Goal: Navigation & Orientation: Find specific page/section

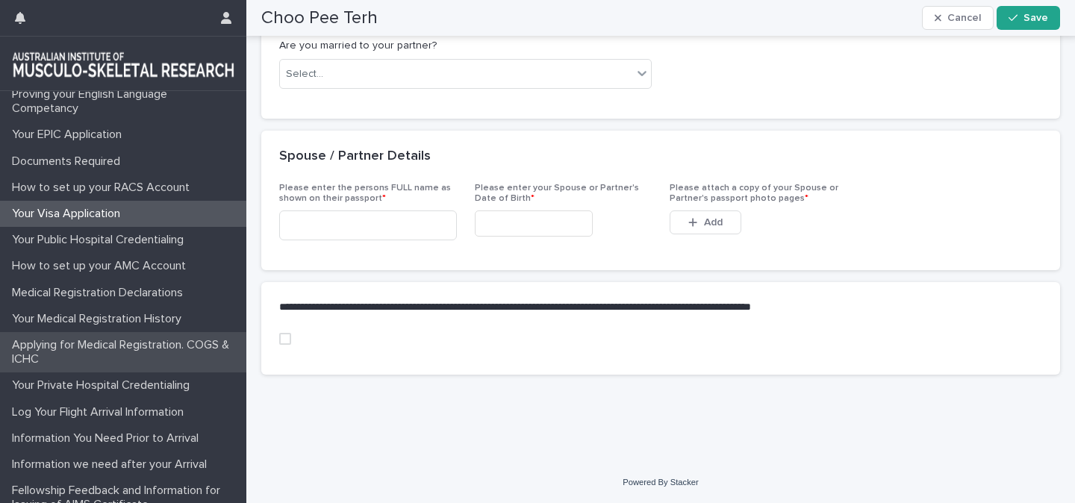
scroll to position [63, 0]
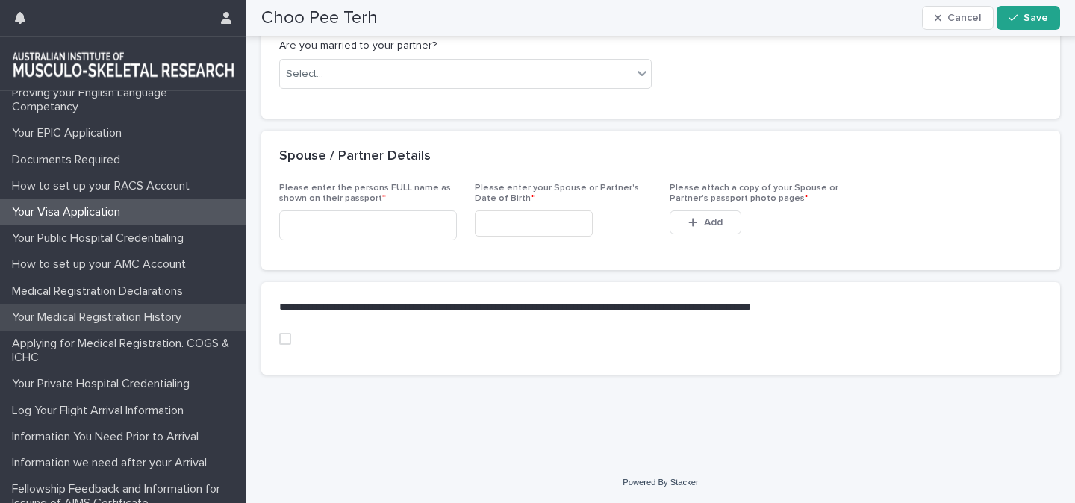
click at [103, 316] on p "Your Medical Registration History" at bounding box center [99, 318] width 187 height 14
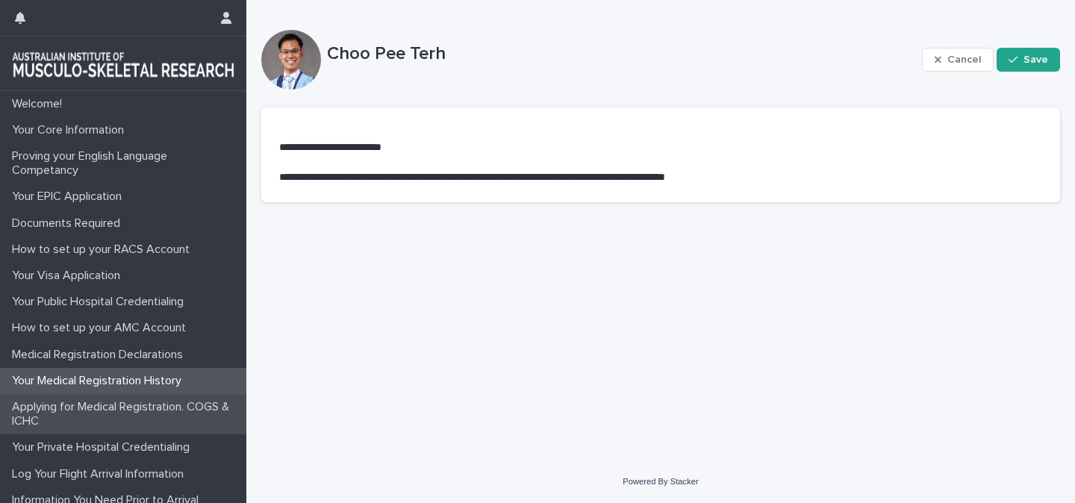
click at [94, 402] on p "Applying for Medical Registration. COGS & ICHC" at bounding box center [126, 414] width 240 height 28
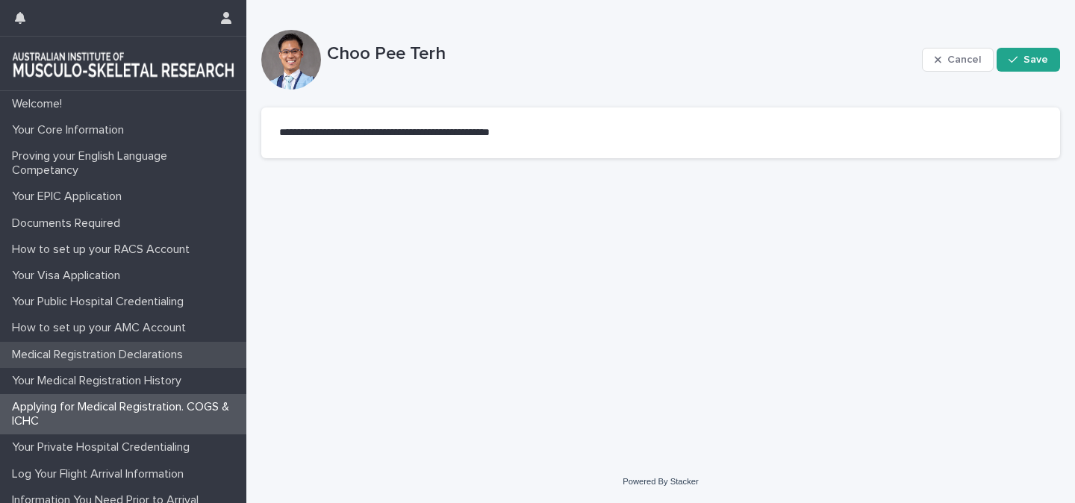
click at [86, 355] on p "Medical Registration Declarations" at bounding box center [100, 355] width 189 height 14
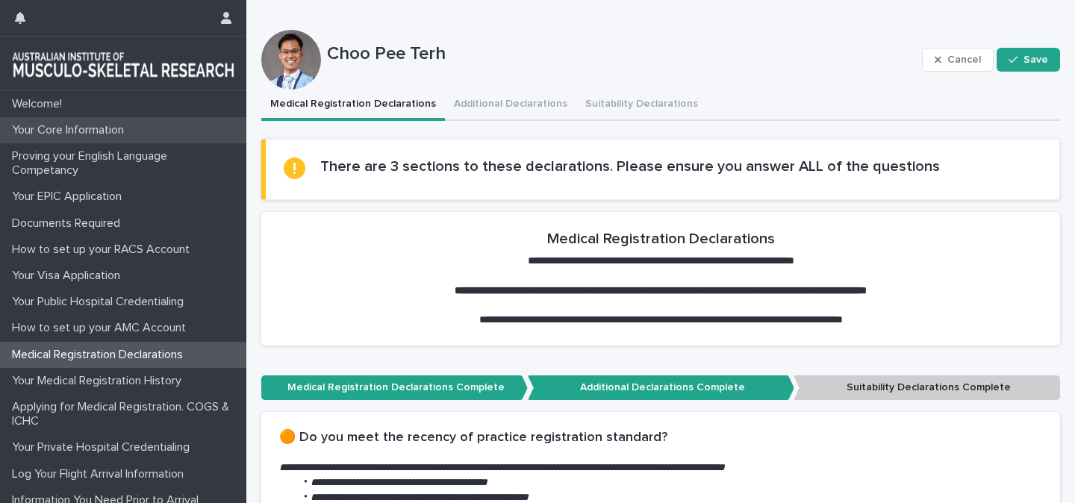
click at [53, 125] on p "Your Core Information" at bounding box center [71, 130] width 130 height 14
